Goal: Use online tool/utility

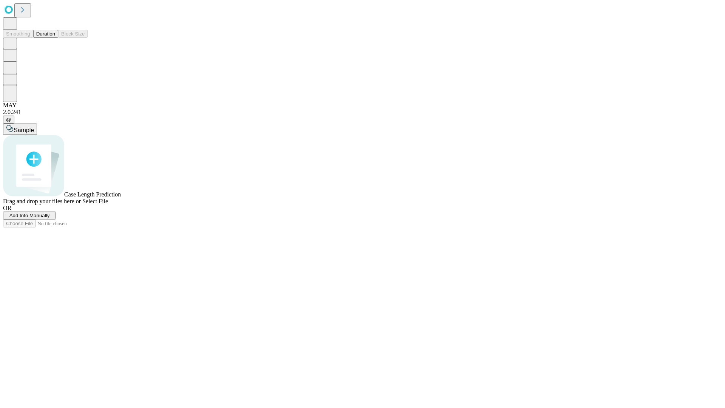
click at [50, 218] on span "Add Info Manually" at bounding box center [29, 216] width 40 height 6
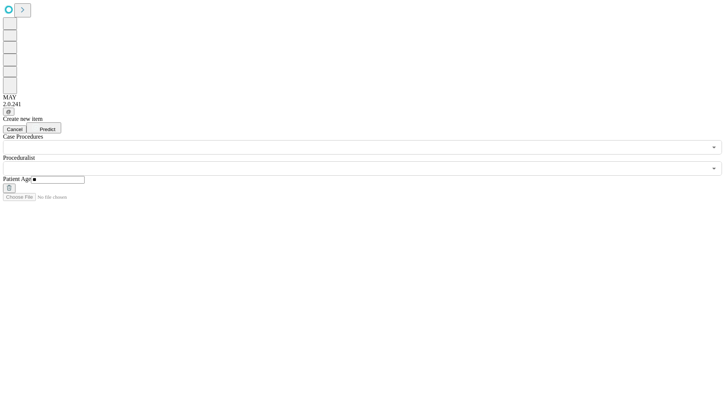
type input "**"
click at [368, 161] on input "text" at bounding box center [355, 168] width 704 height 14
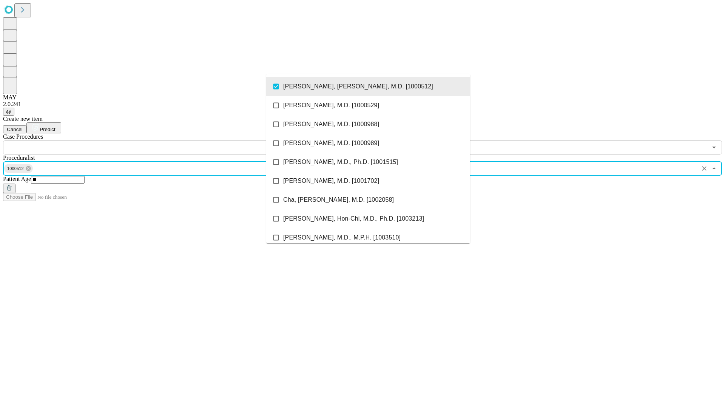
click at [159, 140] on input "text" at bounding box center [355, 147] width 704 height 14
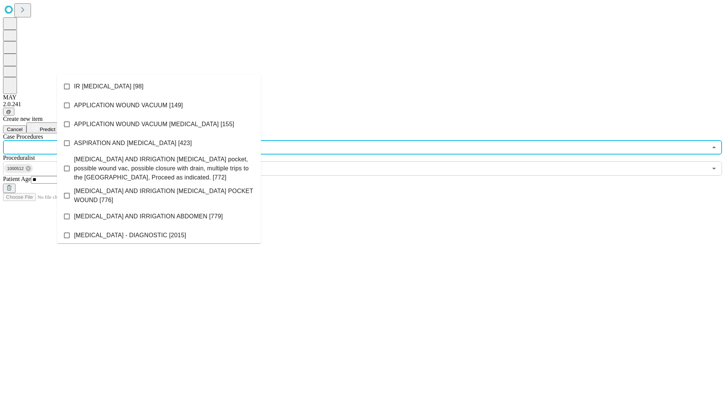
click at [159, 86] on li "IR [MEDICAL_DATA] [98]" at bounding box center [159, 86] width 204 height 19
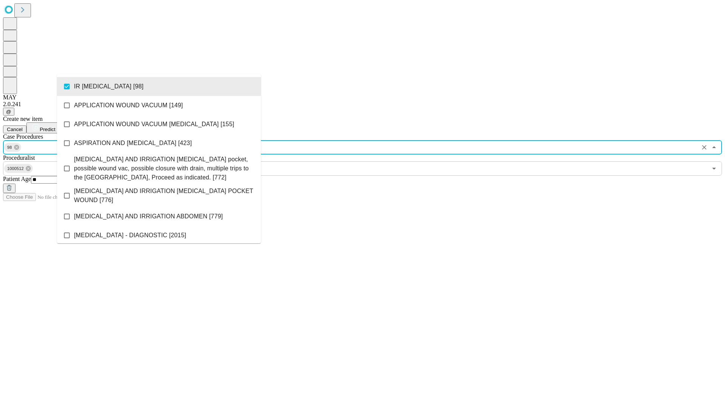
click at [55, 127] on span "Predict" at bounding box center [47, 130] width 15 height 6
